Goal: Check status: Check status

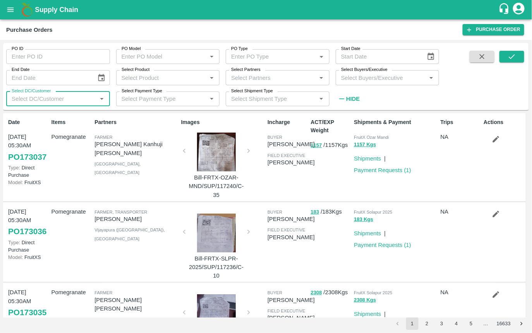
click at [243, 79] on input "Select Partners" at bounding box center [271, 77] width 86 height 10
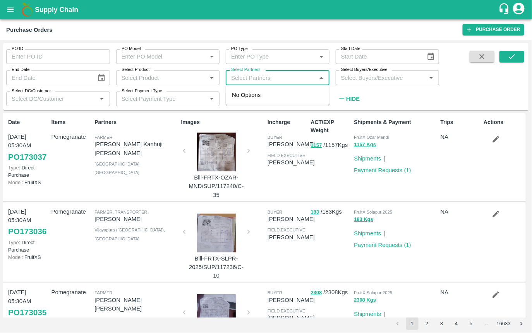
click at [260, 54] on input "PO Type" at bounding box center [271, 57] width 86 height 10
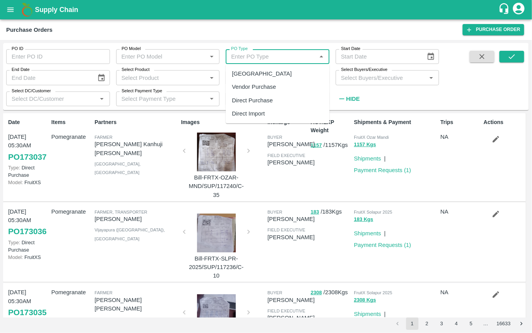
click at [248, 73] on div "[GEOGRAPHIC_DATA]" at bounding box center [262, 73] width 60 height 9
type input "[GEOGRAPHIC_DATA]"
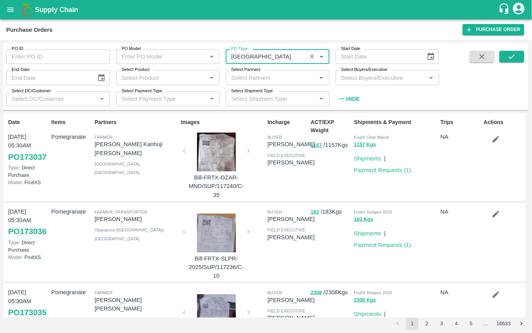
click at [523, 63] on span at bounding box center [512, 78] width 25 height 55
click at [514, 60] on icon "submit" at bounding box center [512, 56] width 9 height 9
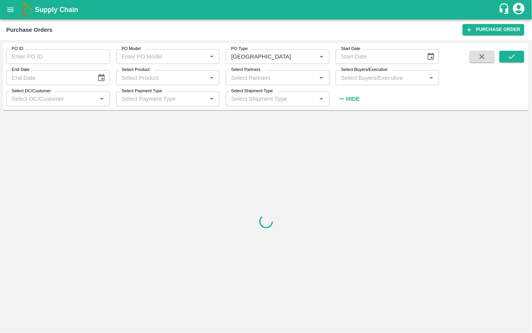
click at [277, 79] on input "Select Partners" at bounding box center [271, 77] width 86 height 10
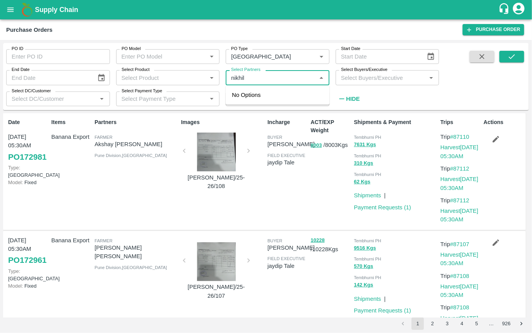
type input "nikhil"
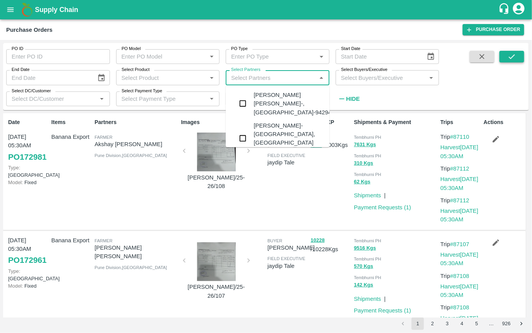
click at [511, 59] on icon "submit" at bounding box center [512, 56] width 6 height 5
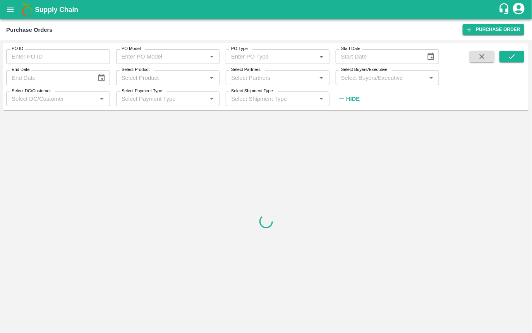
click at [279, 76] on input "Select Partners" at bounding box center [271, 77] width 86 height 10
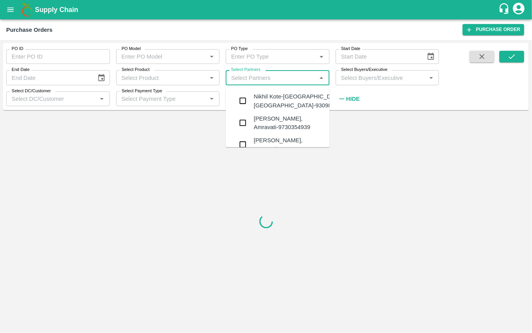
scroll to position [969, 0]
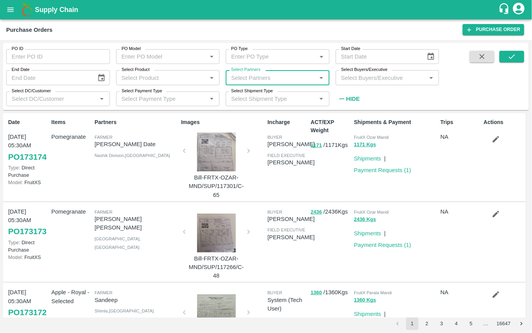
paste input "[PERSON_NAME]"
type input "[PERSON_NAME]"
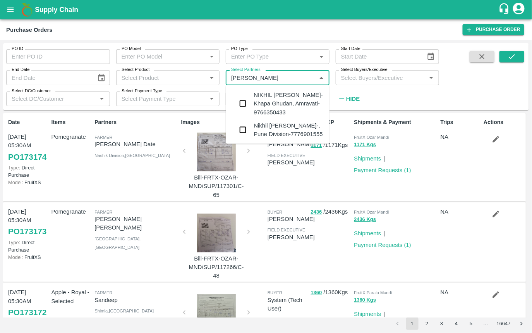
click at [262, 128] on div "Nikhil [PERSON_NAME]-, Pune Division-7776901555" at bounding box center [289, 129] width 70 height 17
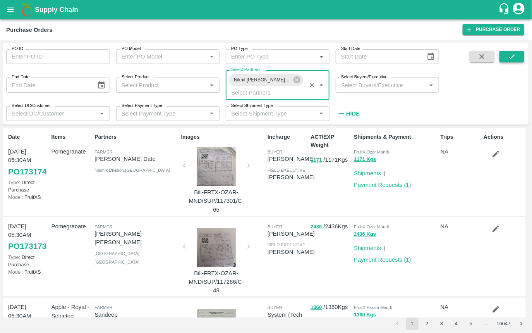
click at [509, 55] on icon "submit" at bounding box center [512, 56] width 9 height 9
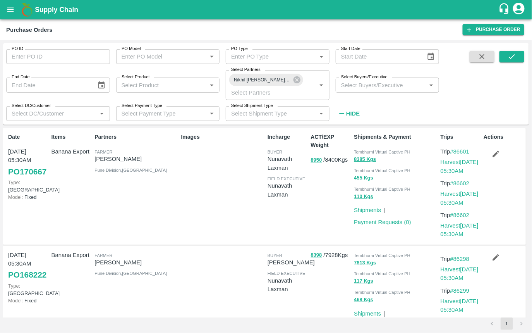
drag, startPoint x: 37, startPoint y: 185, endPoint x: 144, endPoint y: 0, distance: 213.5
